Goal: Information Seeking & Learning: Learn about a topic

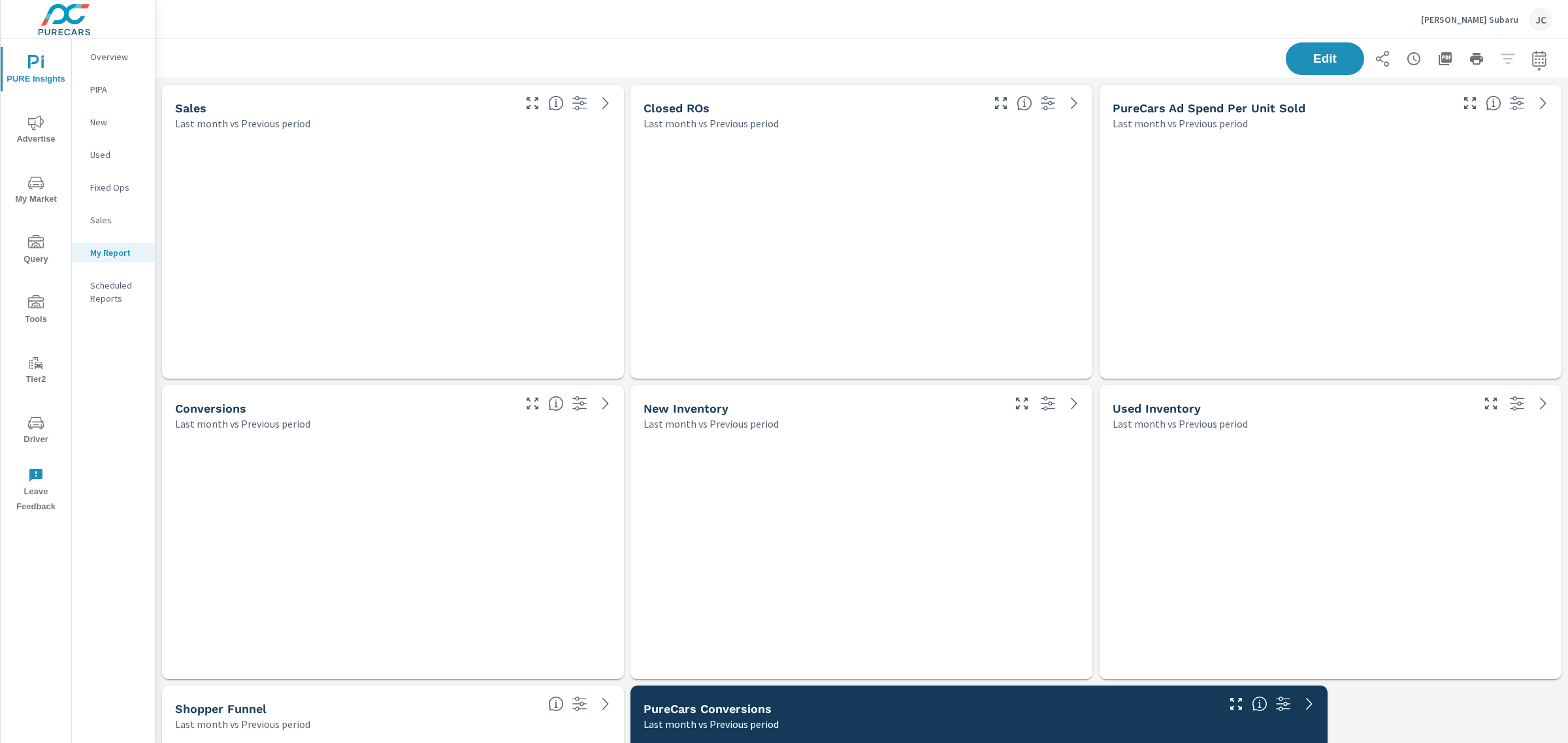
scroll to position [1233, 1425]
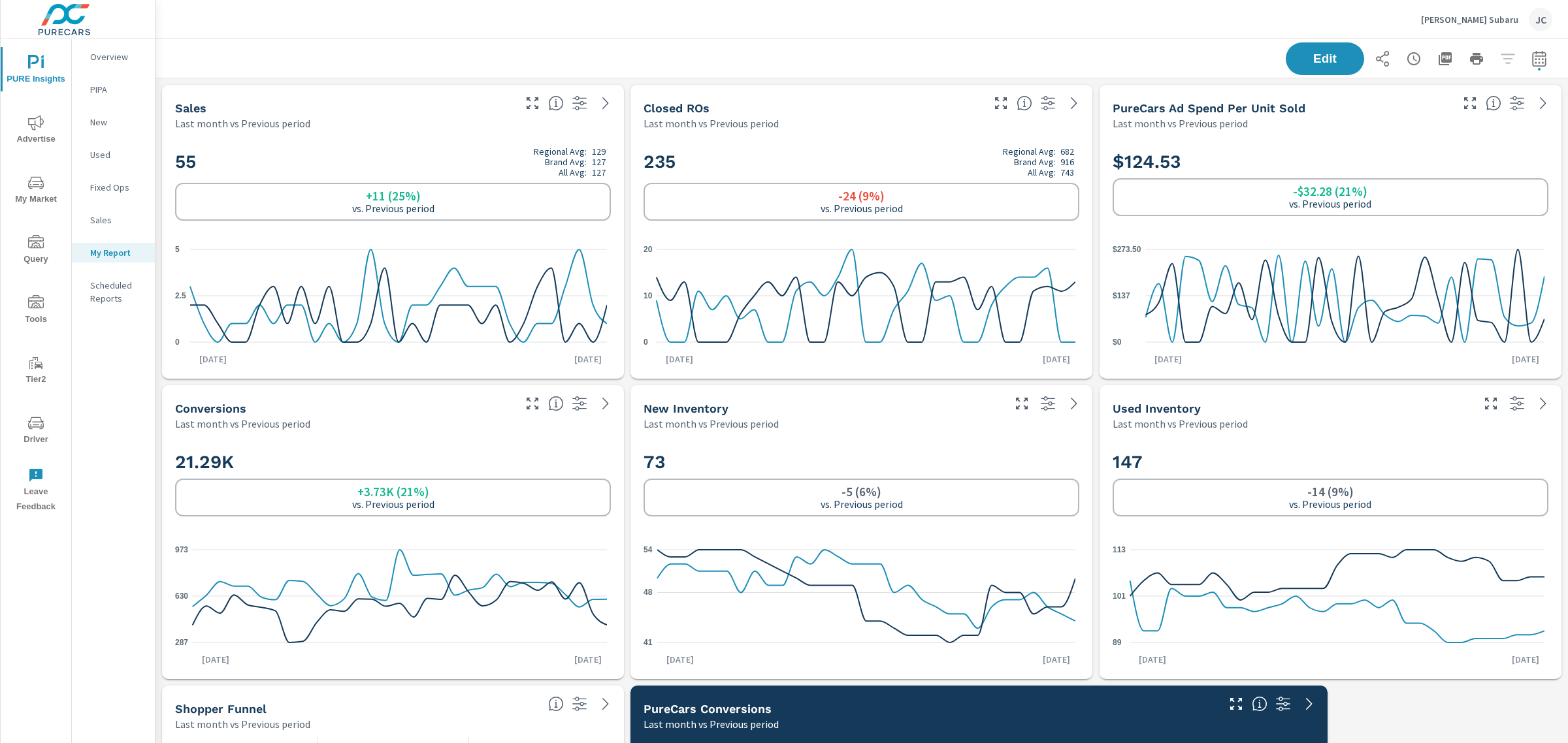
click at [1532, 59] on icon "button" at bounding box center [1539, 58] width 16 height 16
select select "Last month"
select select "Previous period"
click at [1532, 57] on icon "button" at bounding box center [1539, 58] width 16 height 16
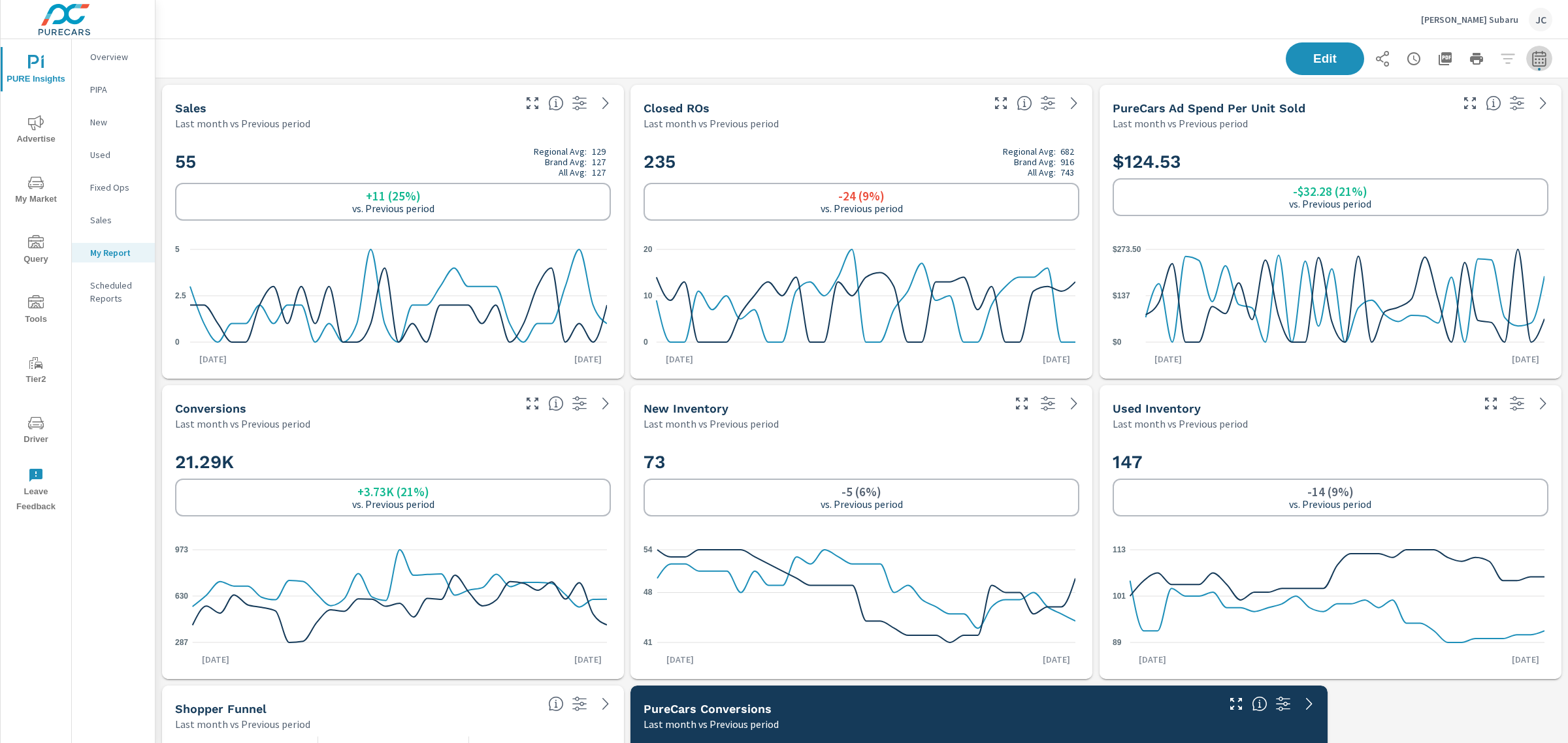
select select "Last month"
select select "Previous period"
click at [1407, 227] on span "Apply" at bounding box center [1394, 220] width 54 height 12
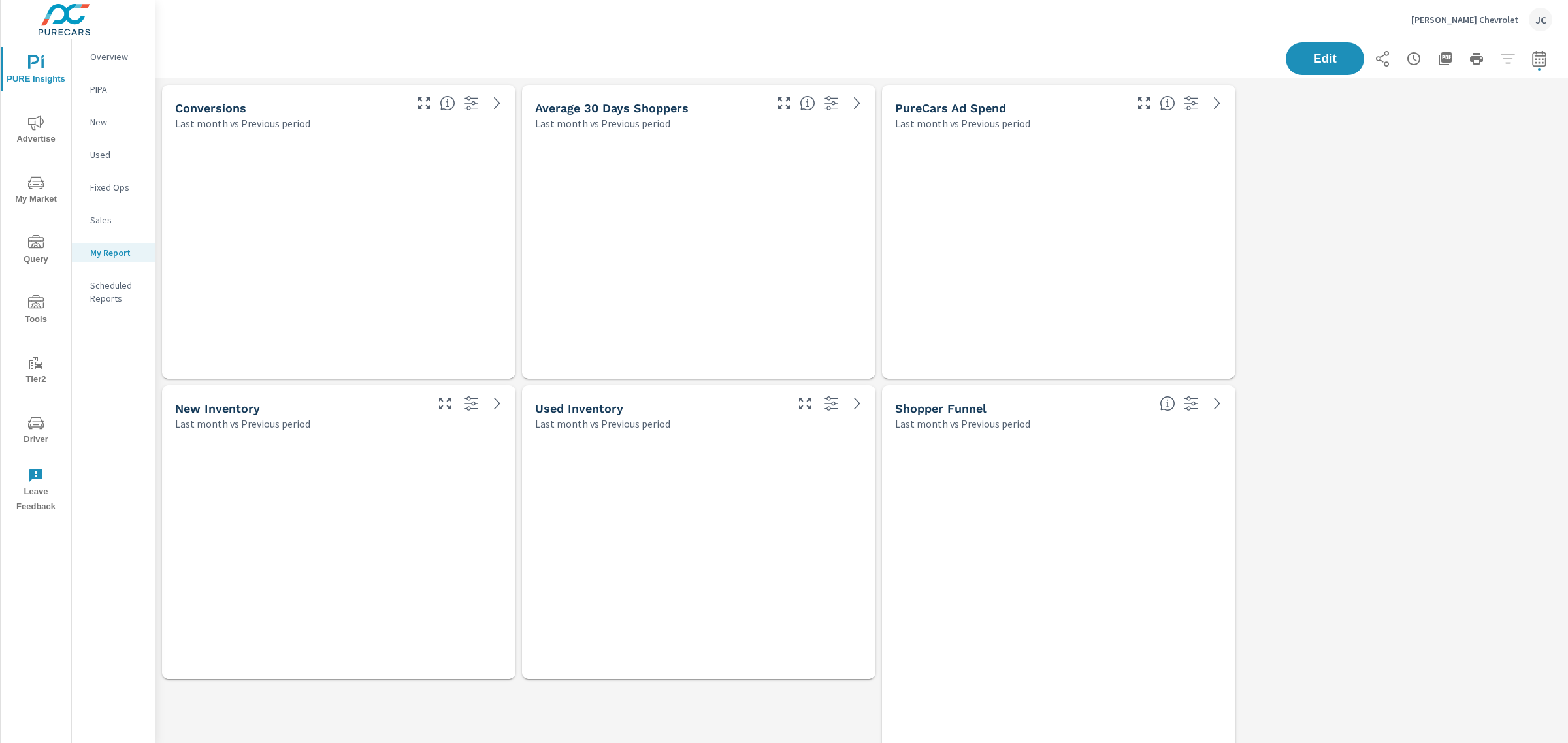
scroll to position [933, 1425]
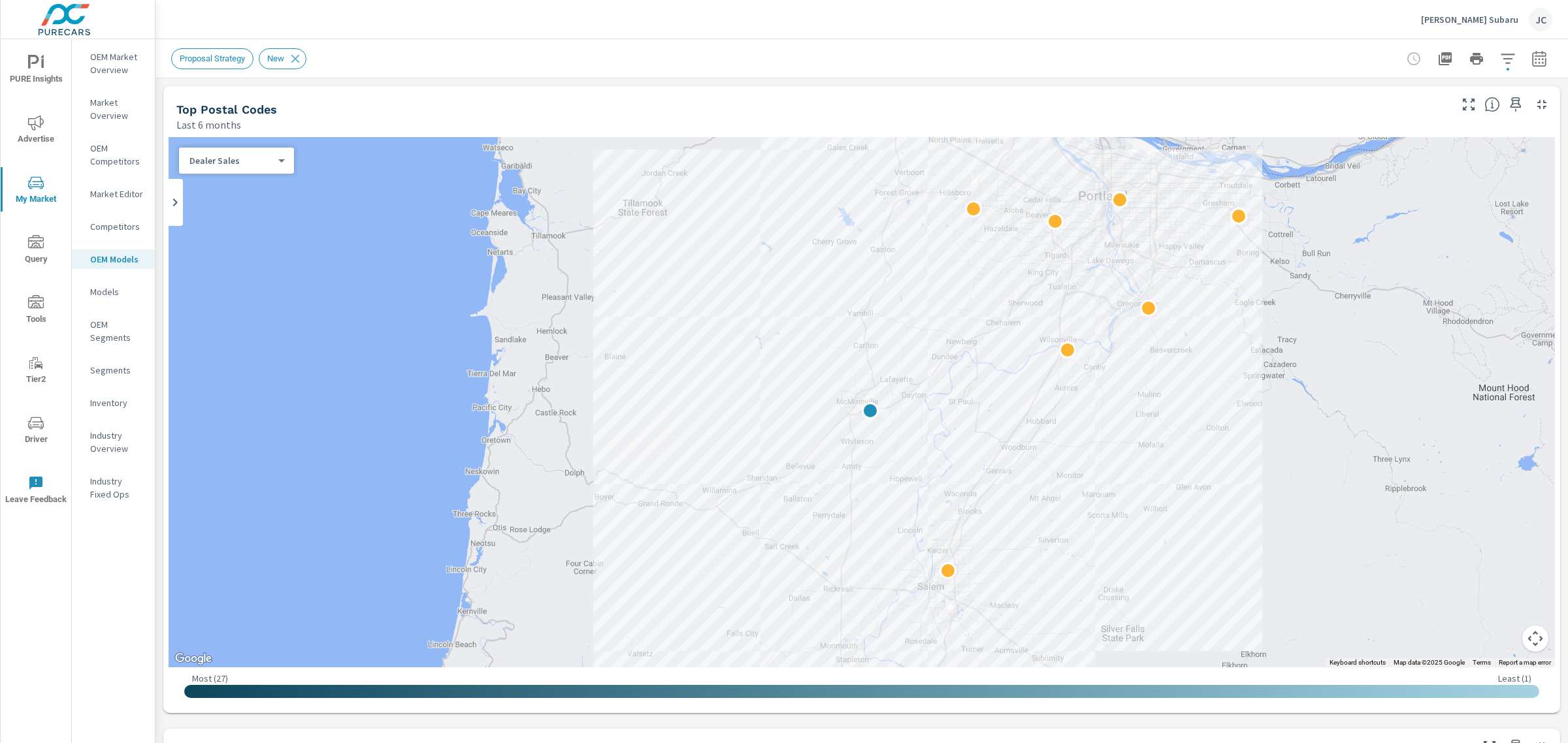
click at [279, 162] on body "PURE Insights Advertise My Market Query Tools Tier2 Driver Leave Feedback OEM M…" at bounding box center [784, 371] width 1568 height 743
click at [589, 167] on div at bounding box center [784, 371] width 1568 height 743
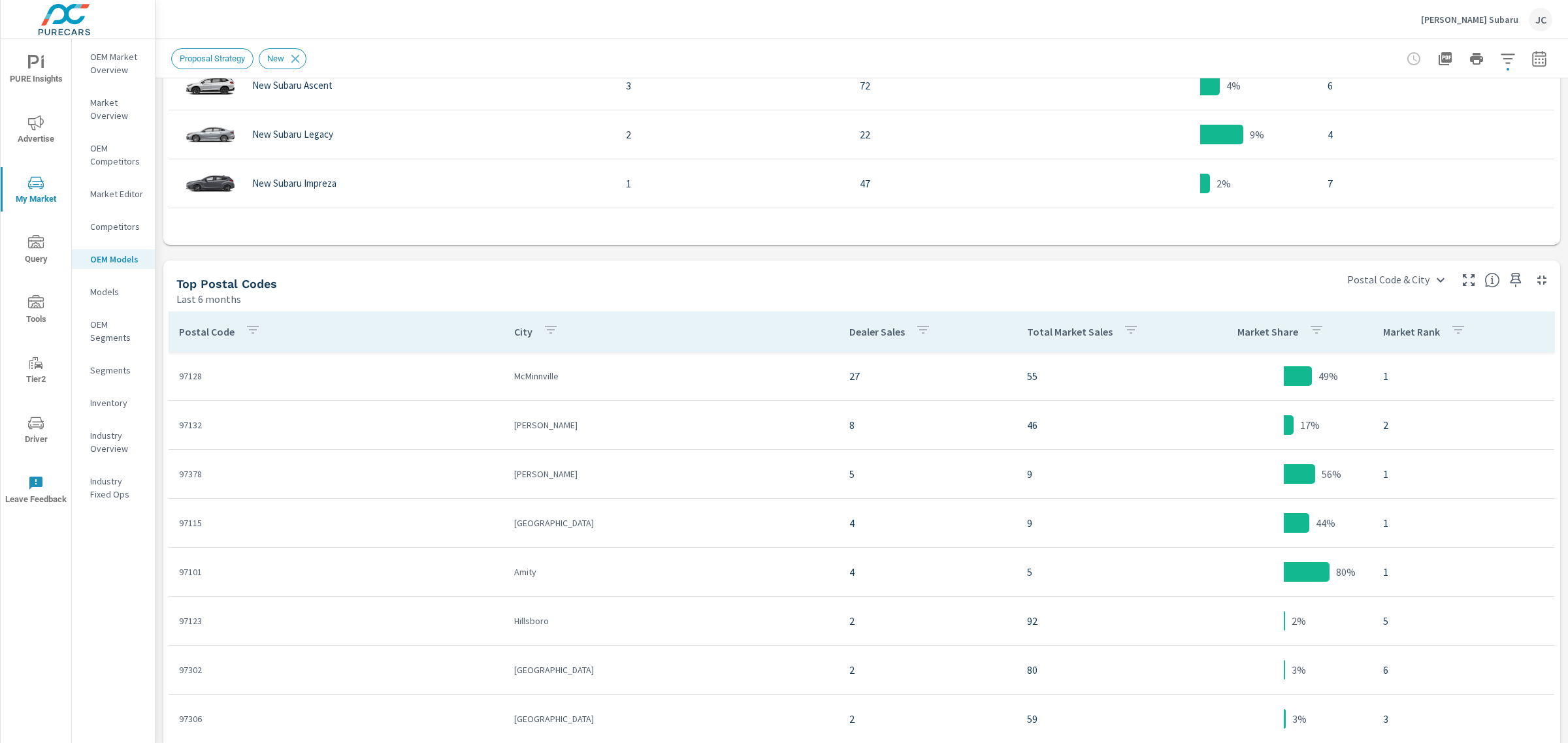
scroll to position [1048, 0]
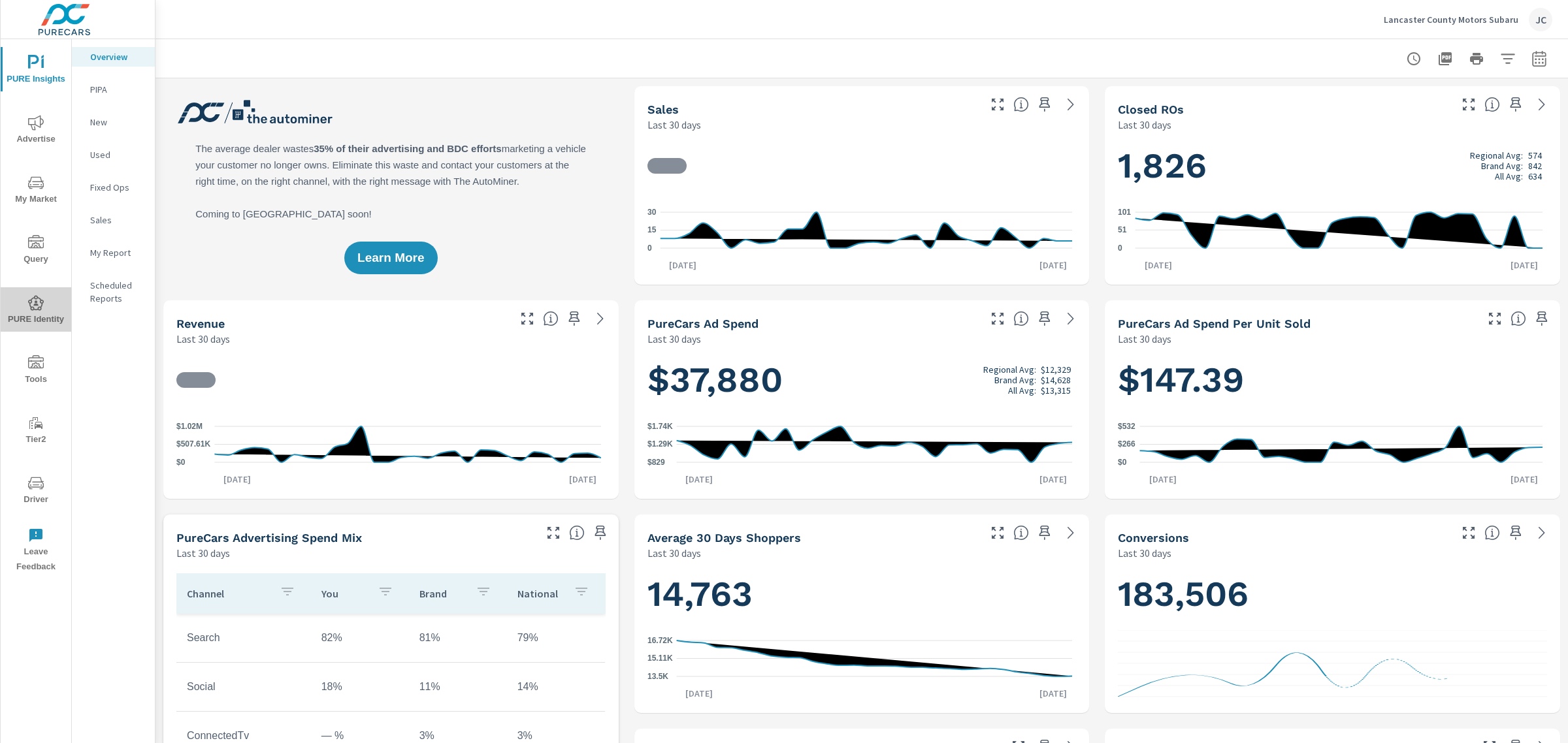
click at [37, 310] on icon "nav menu" at bounding box center [35, 303] width 16 height 16
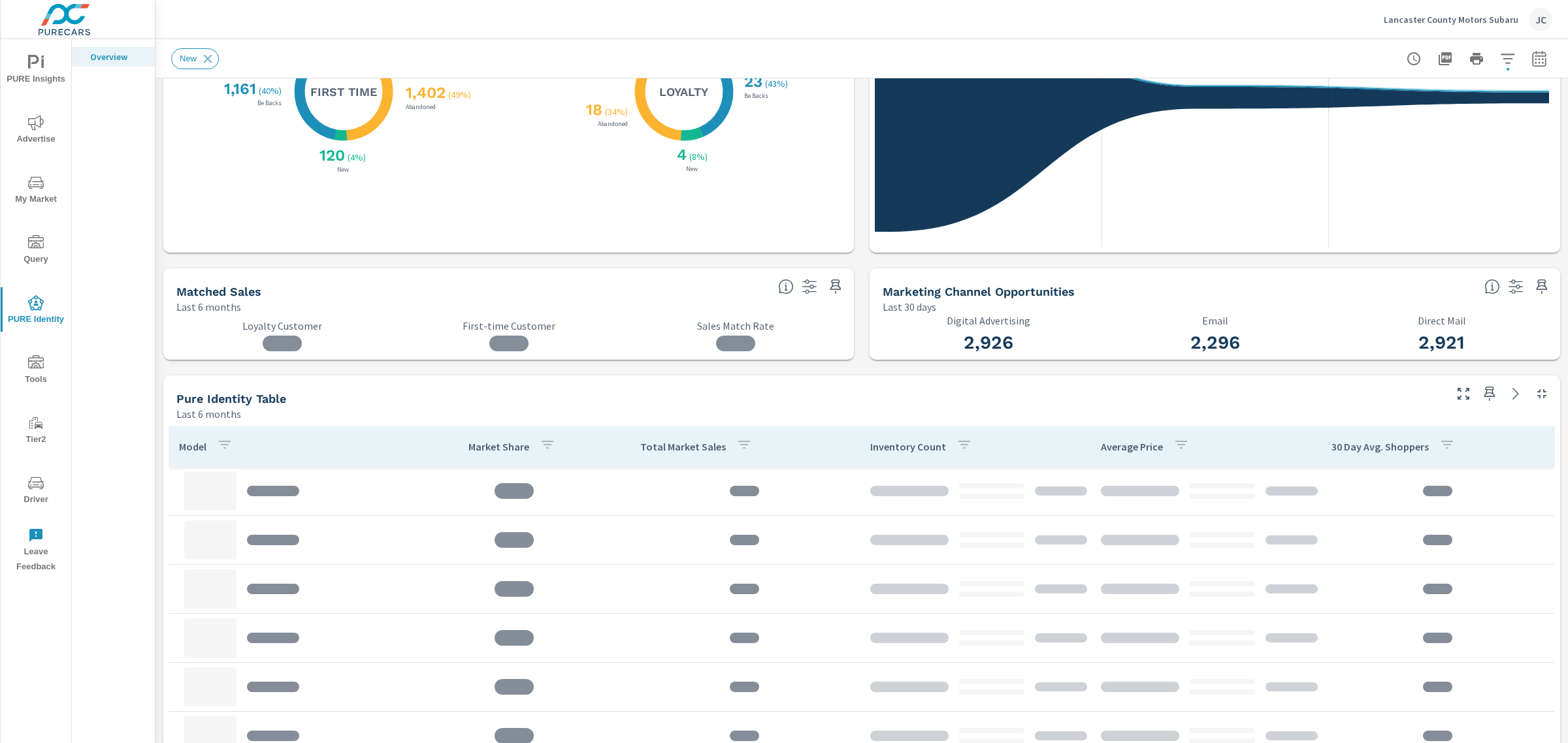
scroll to position [327, 0]
